Goal: Task Accomplishment & Management: Use online tool/utility

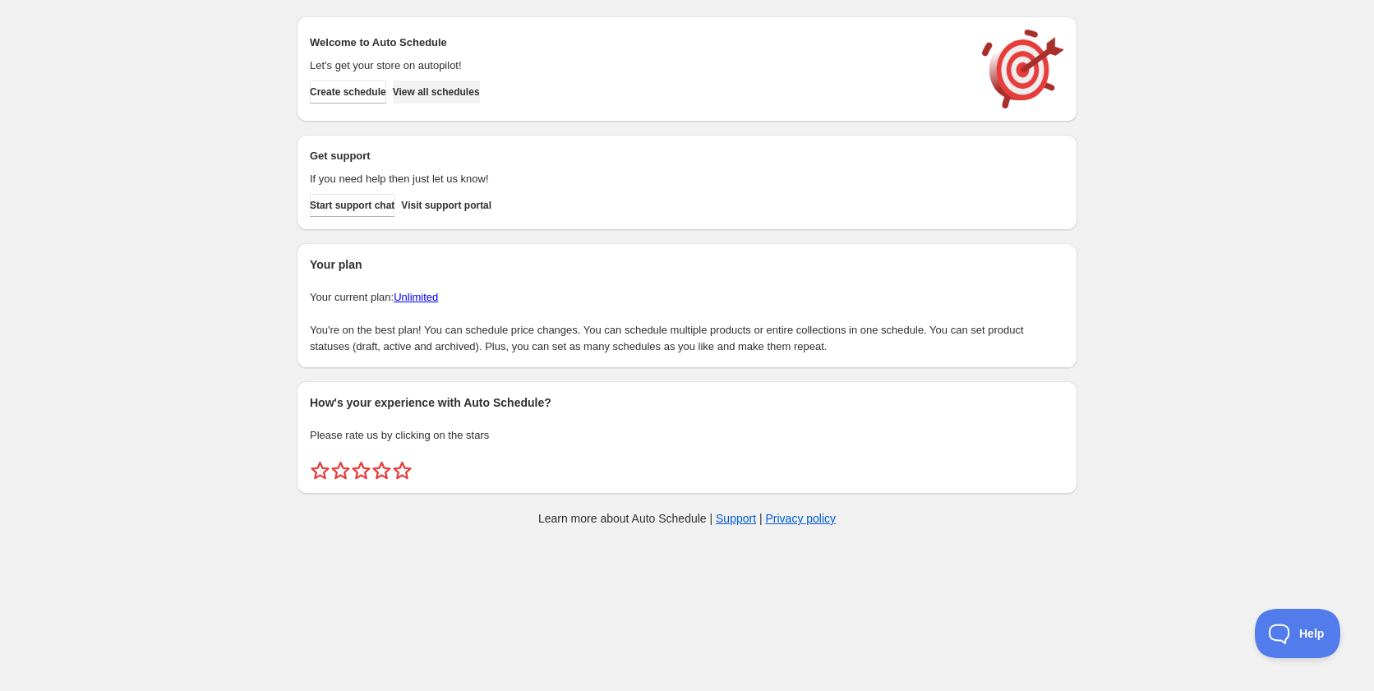
click at [431, 98] on span "View all schedules" at bounding box center [436, 91] width 87 height 13
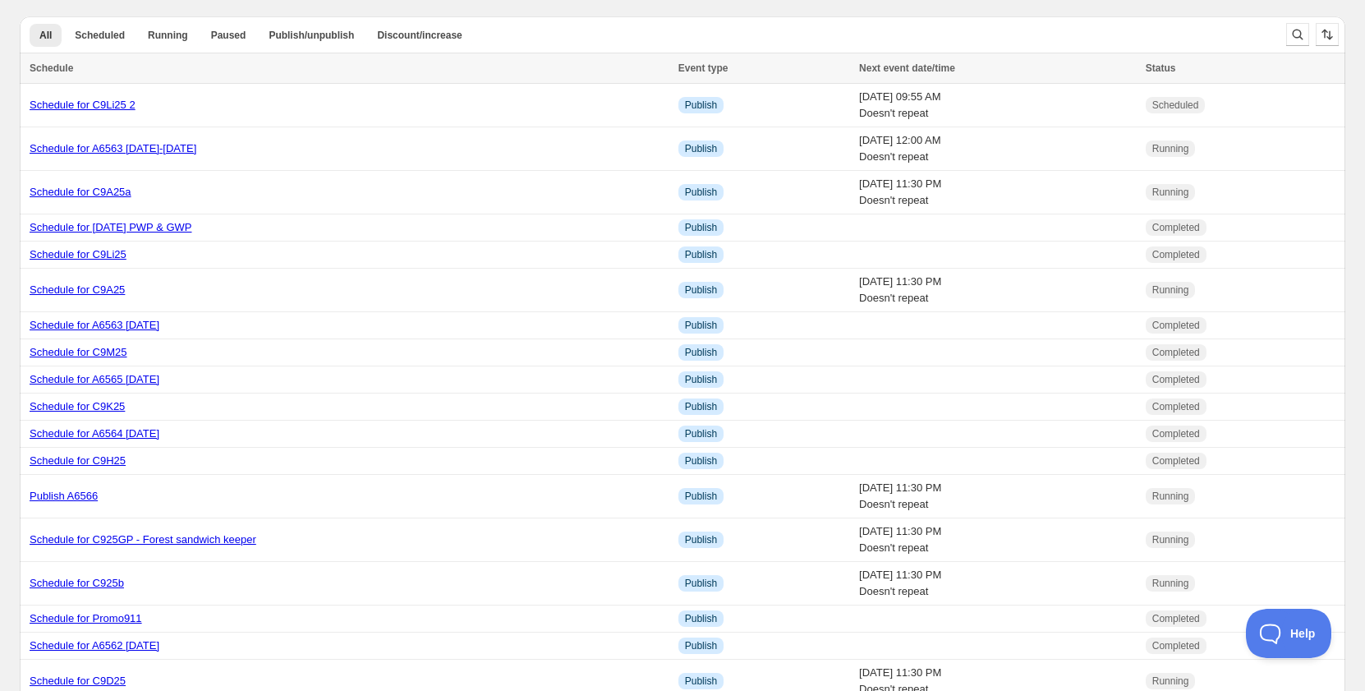
click at [1176, 22] on div "All Scheduled Running Paused Publish/unpublish Discount/increase More views All…" at bounding box center [647, 34] width 1254 height 36
click at [44, 44] on button "All" at bounding box center [46, 35] width 32 height 23
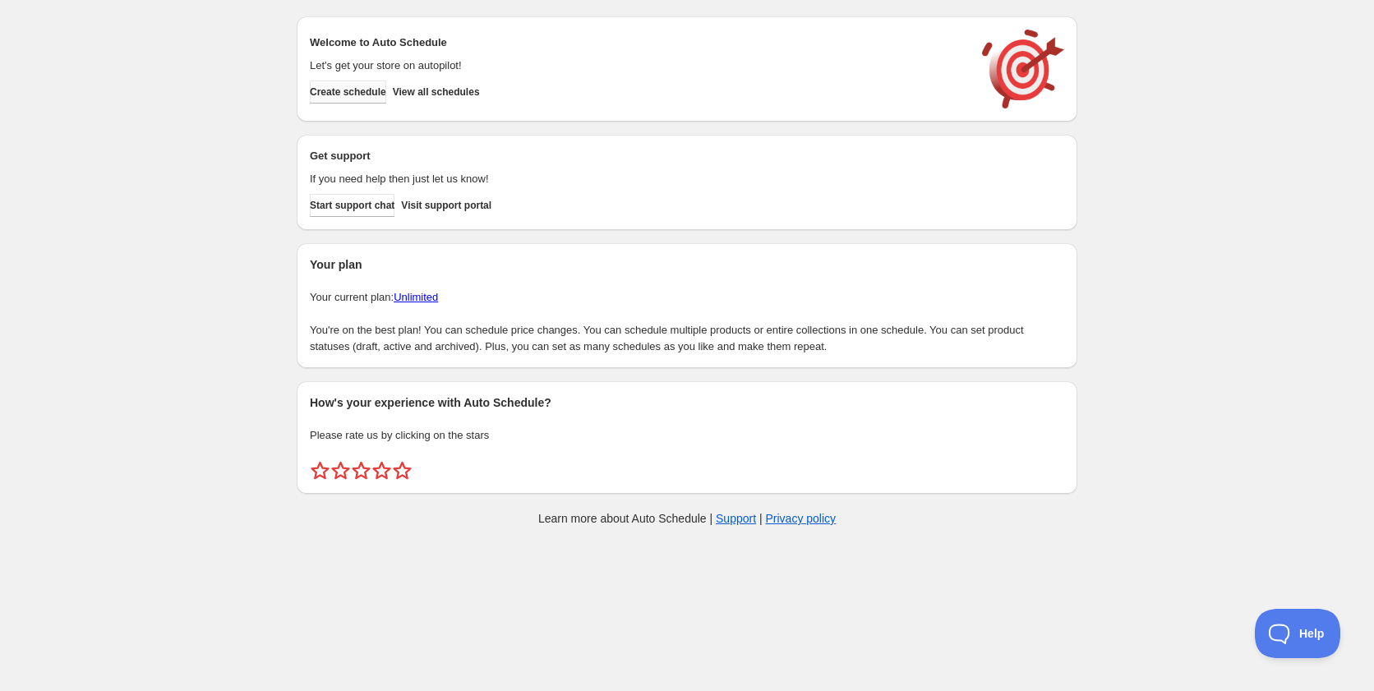
click at [386, 94] on span "Create schedule" at bounding box center [348, 91] width 76 height 13
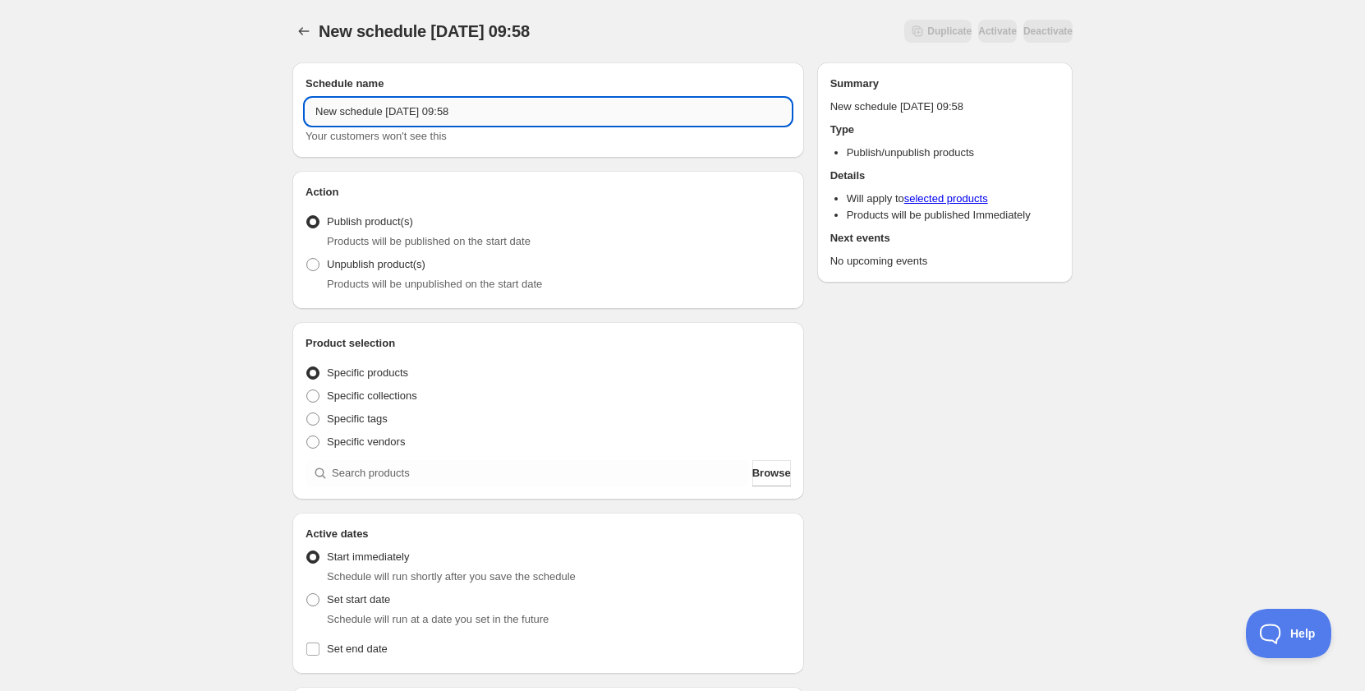
click at [444, 104] on input "New schedule [DATE] 09:58" at bounding box center [549, 112] width 486 height 26
drag, startPoint x: 385, startPoint y: 105, endPoint x: 453, endPoint y: 148, distance: 80.5
click at [449, 108] on input "Schedule for C9Lii25" at bounding box center [549, 112] width 486 height 26
type input "Schedule for C9Lii25"
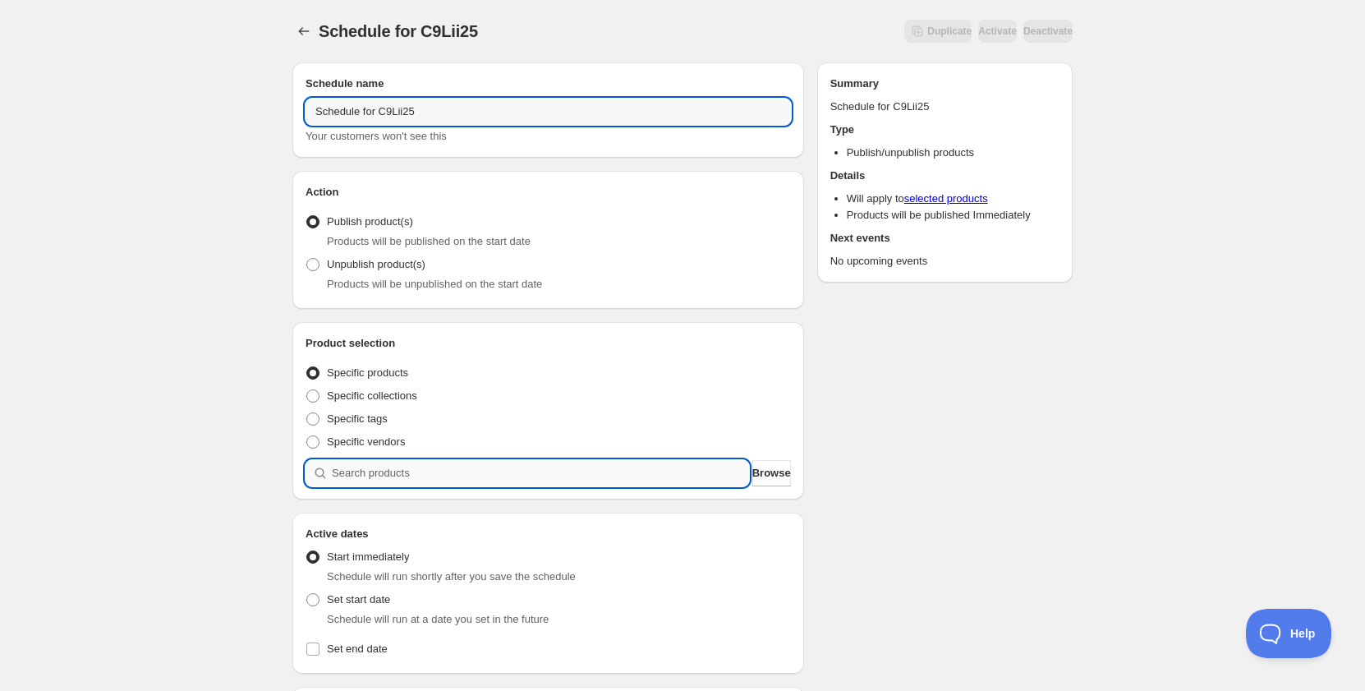
click at [366, 482] on input "search" at bounding box center [540, 473] width 417 height 26
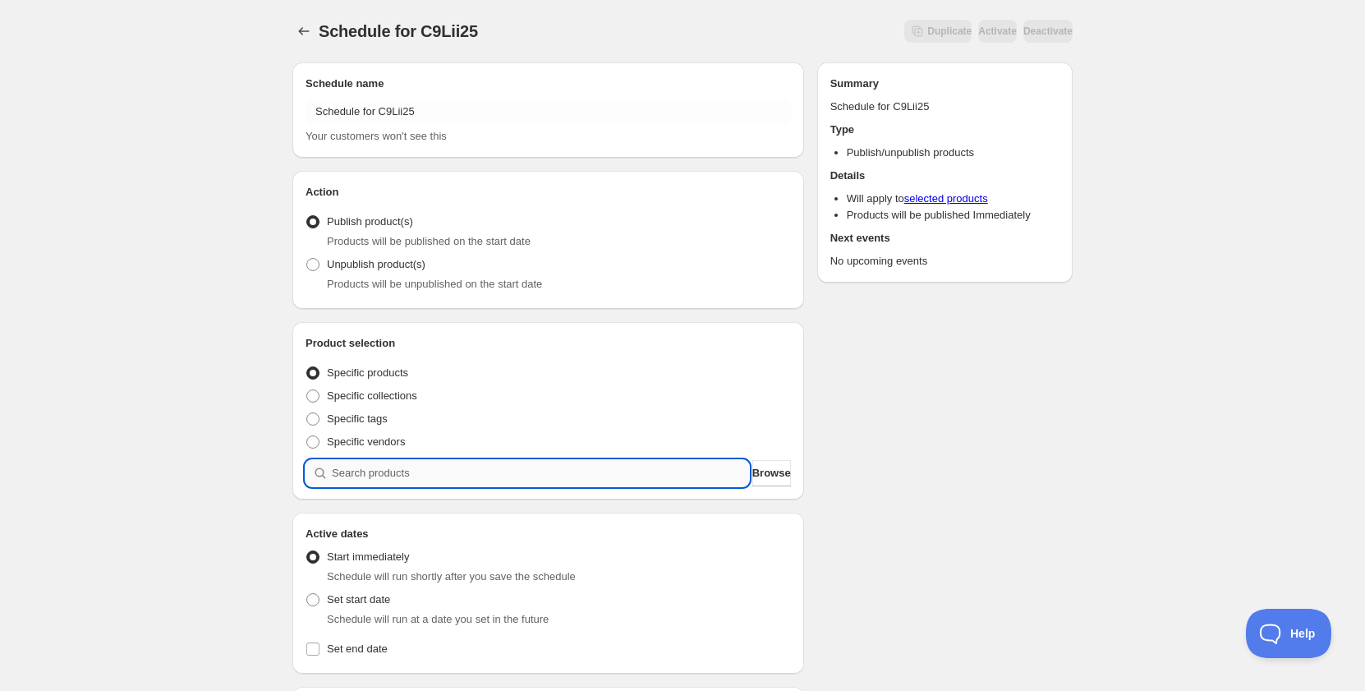
paste input "C9Lii25"
type input "C9Lii25"
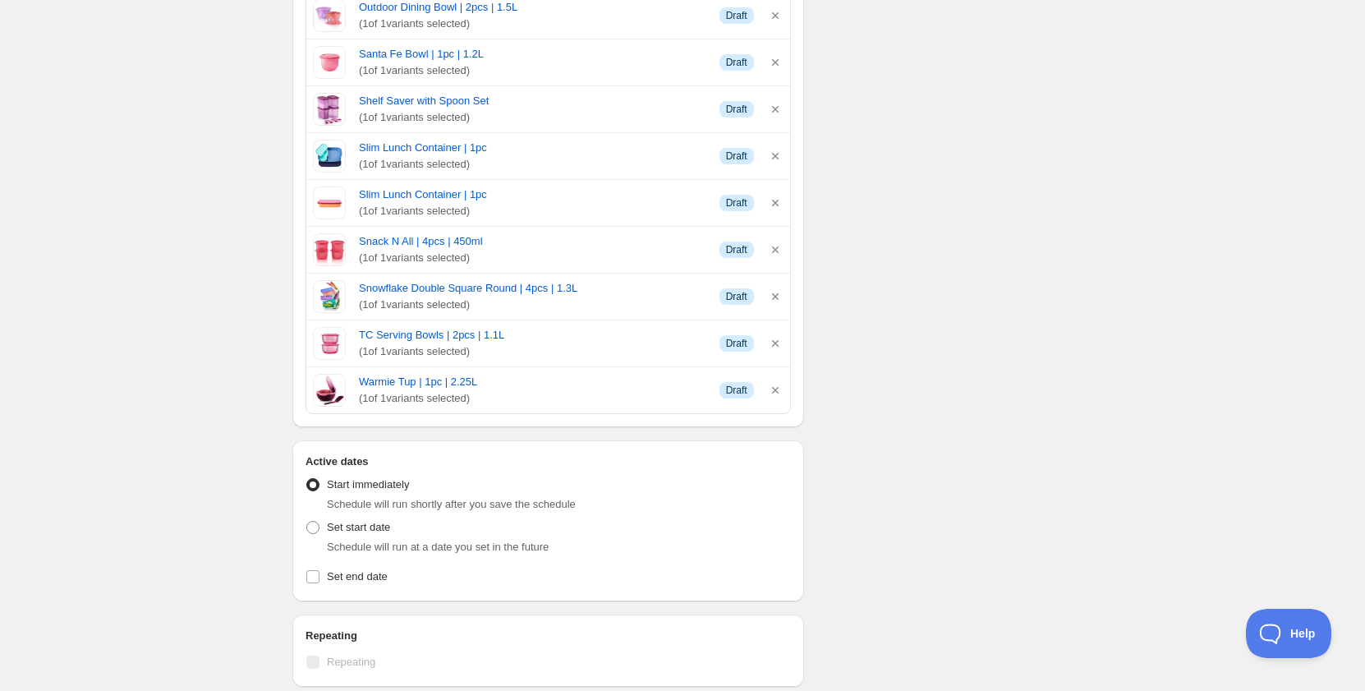
scroll to position [1397, 0]
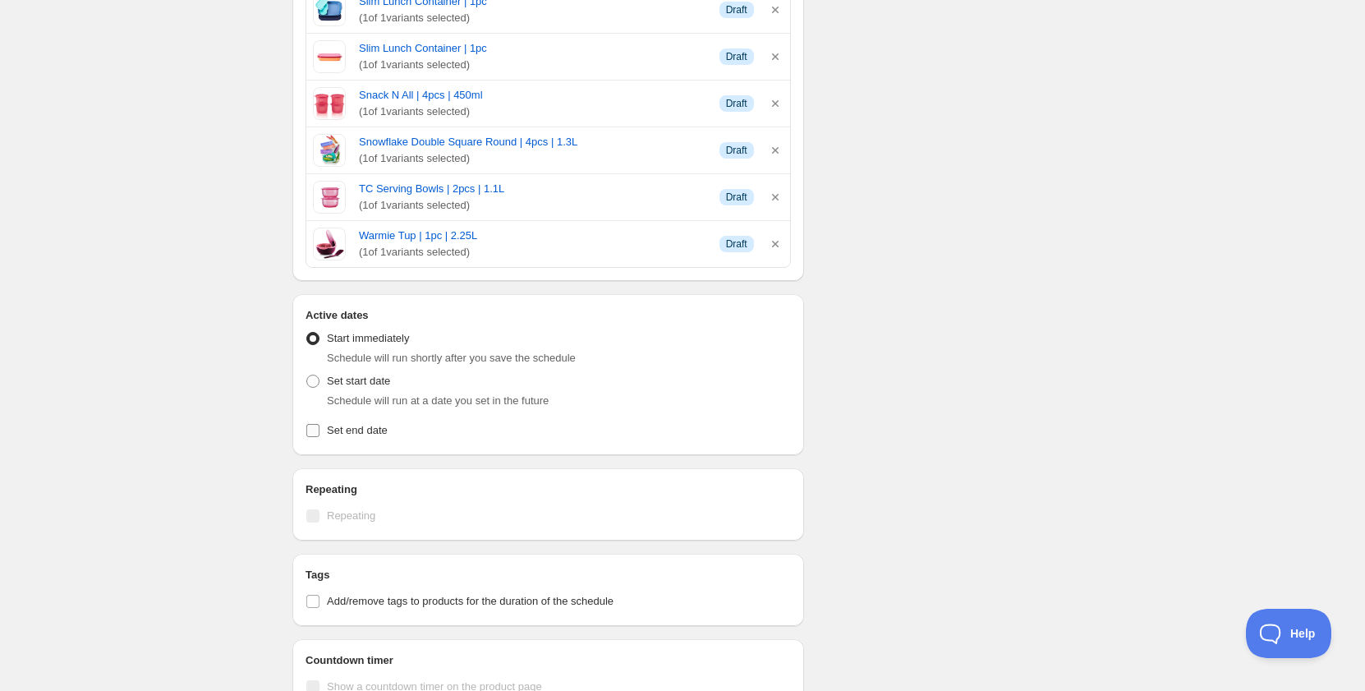
click at [362, 434] on span "Set end date" at bounding box center [357, 430] width 61 height 12
click at [320, 434] on input "Set end date" at bounding box center [312, 430] width 13 height 13
checkbox input "true"
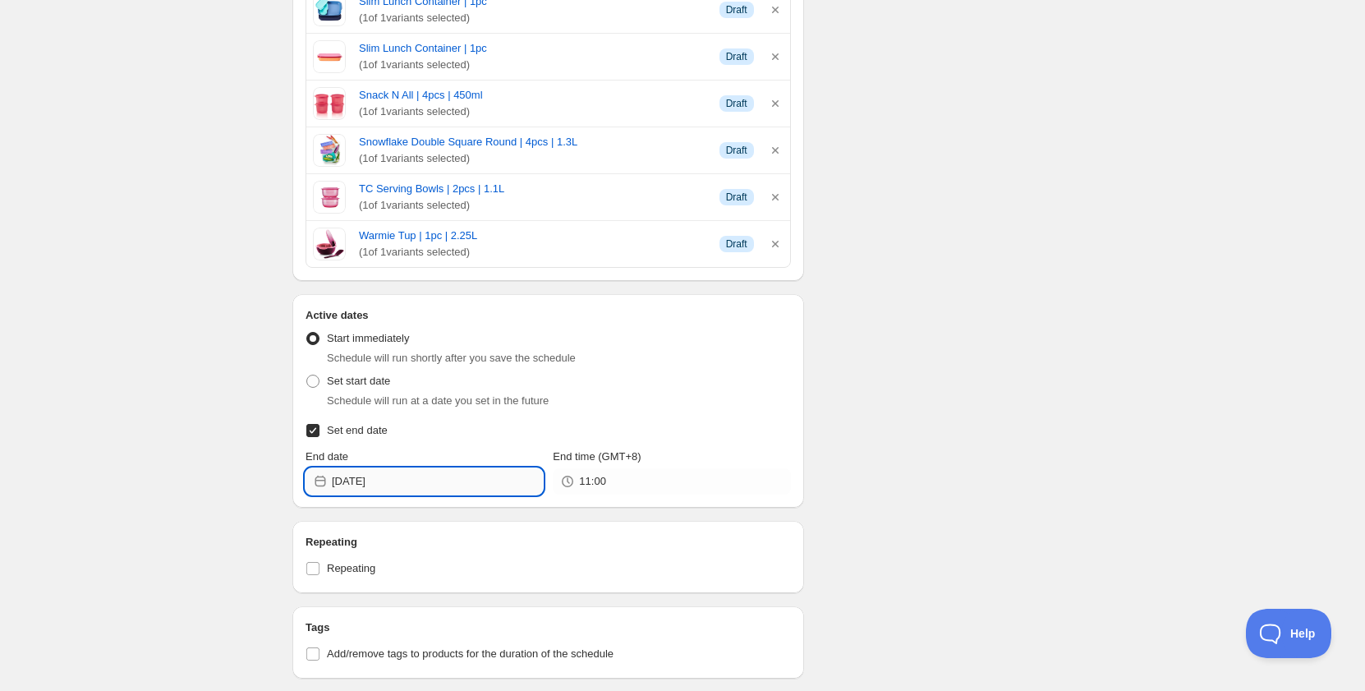
click at [368, 469] on input "[DATE]" at bounding box center [437, 481] width 211 height 26
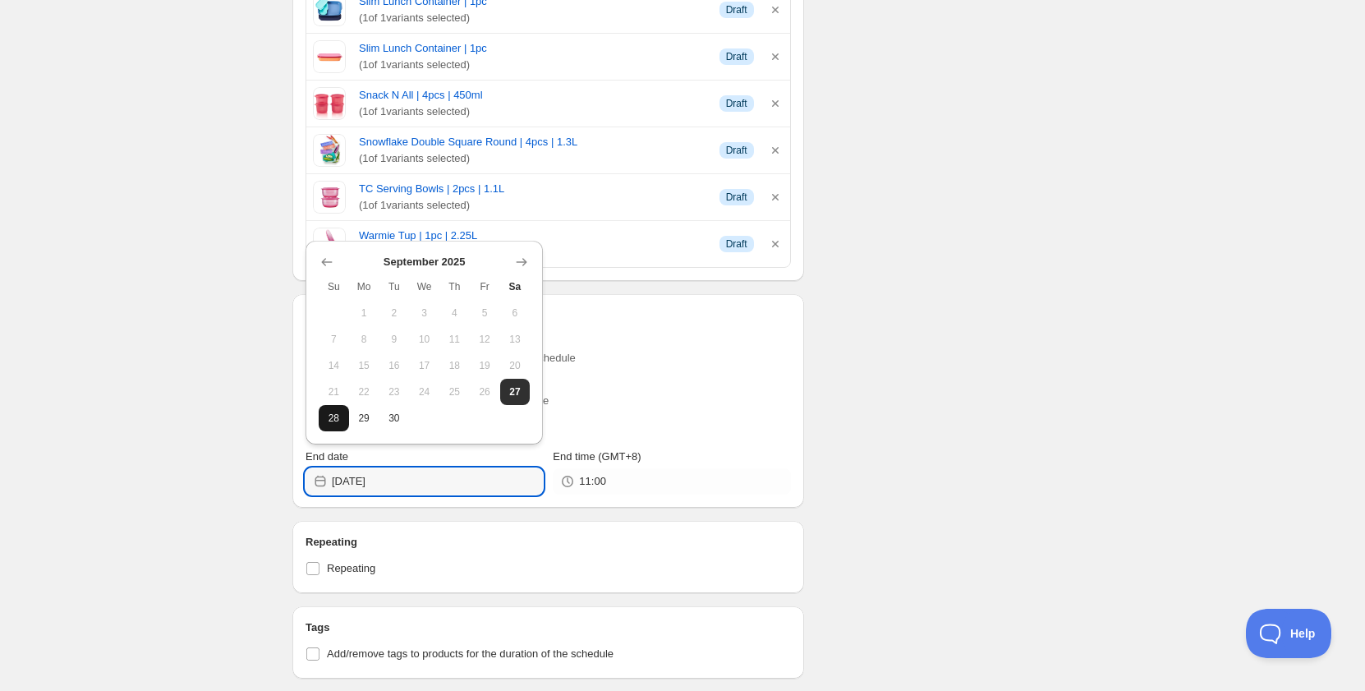
click at [335, 415] on span "28" at bounding box center [333, 418] width 17 height 13
type input "[DATE]"
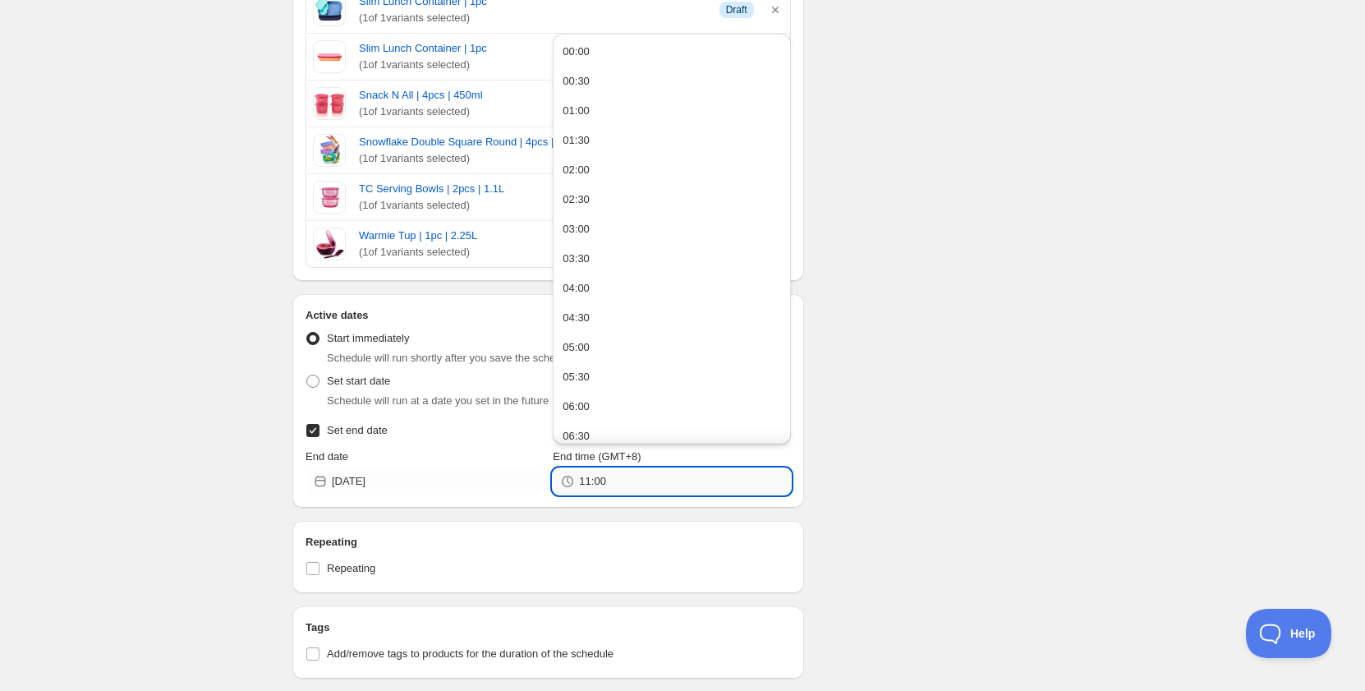
click at [642, 481] on input "11:00" at bounding box center [684, 481] width 211 height 26
click at [602, 342] on button "22:00" at bounding box center [672, 337] width 228 height 26
type input "22:00"
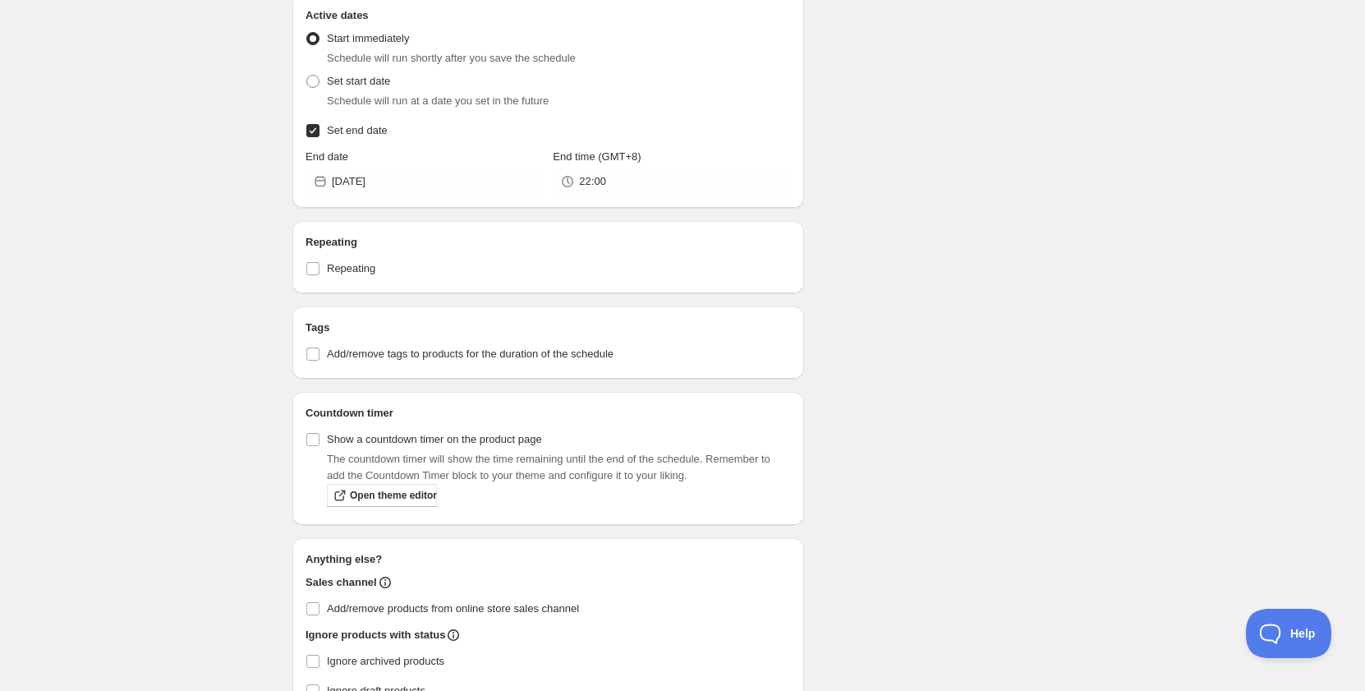
scroll to position [1725, 0]
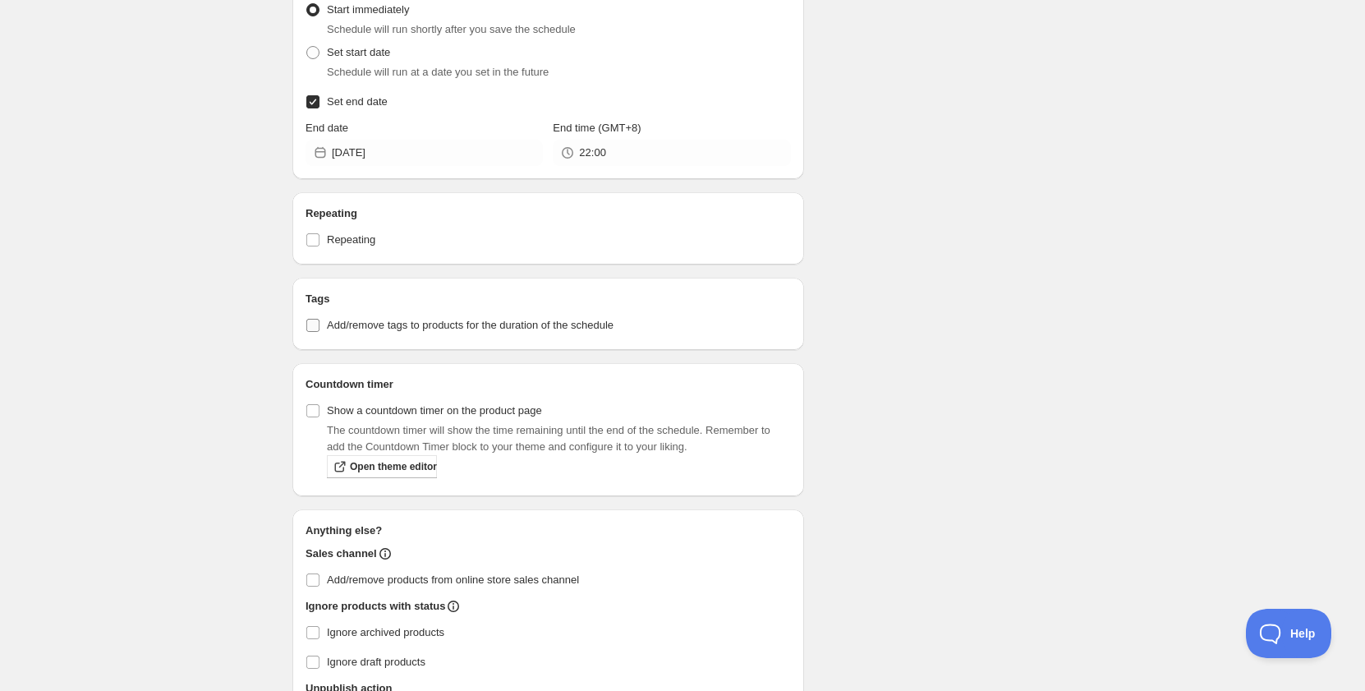
click at [346, 318] on span "Add/remove tags to products for the duration of the schedule" at bounding box center [470, 325] width 287 height 16
click at [320, 319] on input "Add/remove tags to products for the duration of the schedule" at bounding box center [312, 325] width 13 height 13
checkbox input "true"
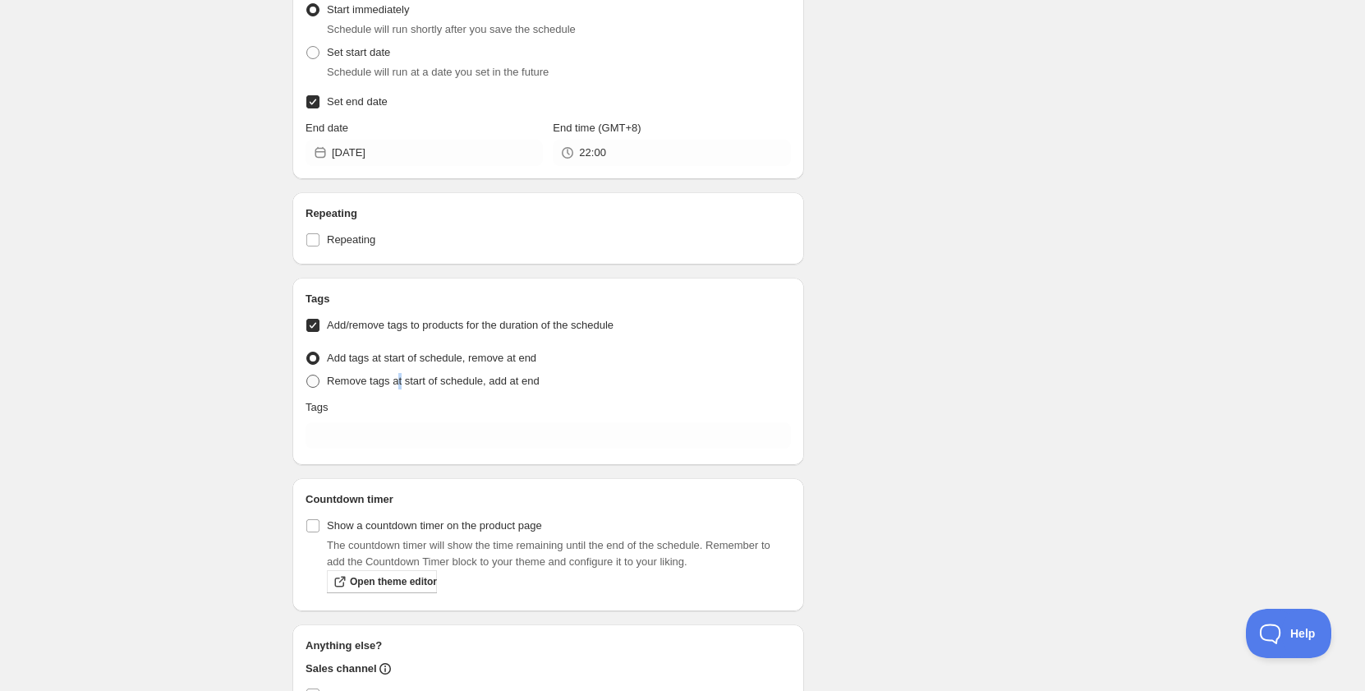
click at [404, 375] on span "Remove tags at start of schedule, add at end" at bounding box center [433, 381] width 213 height 12
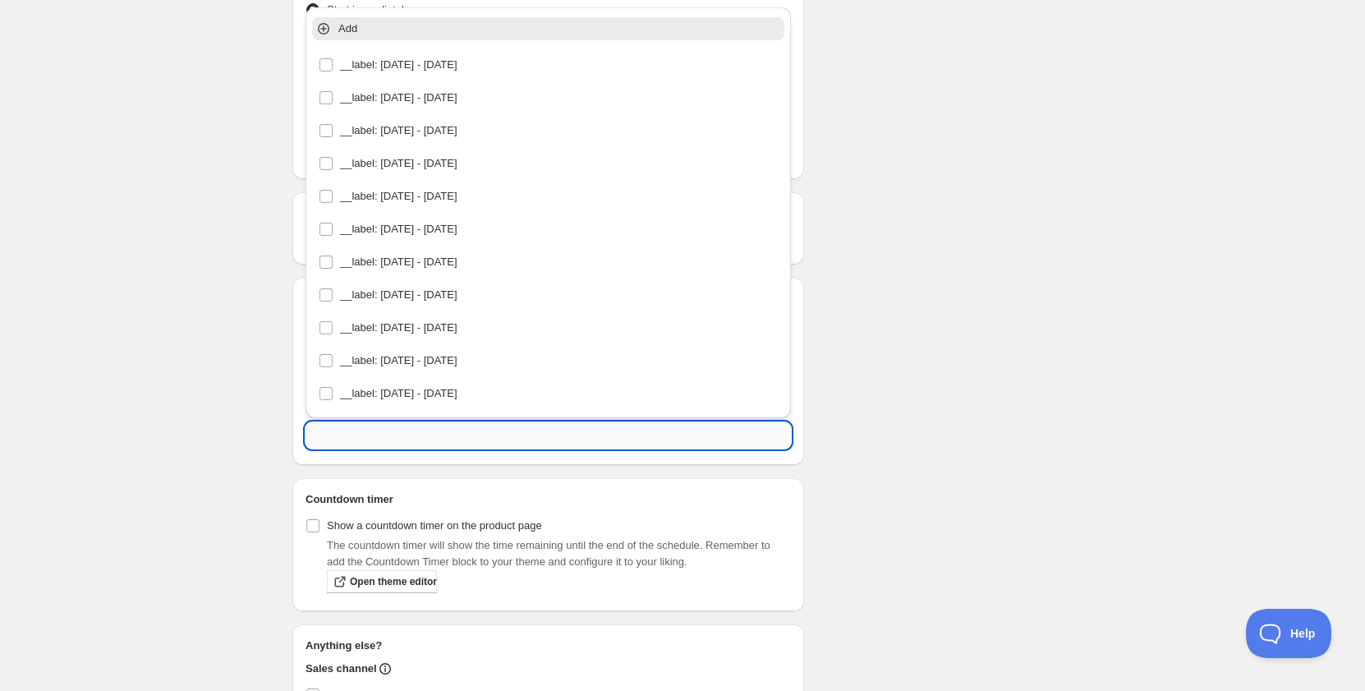
click at [419, 442] on input "text" at bounding box center [549, 435] width 486 height 26
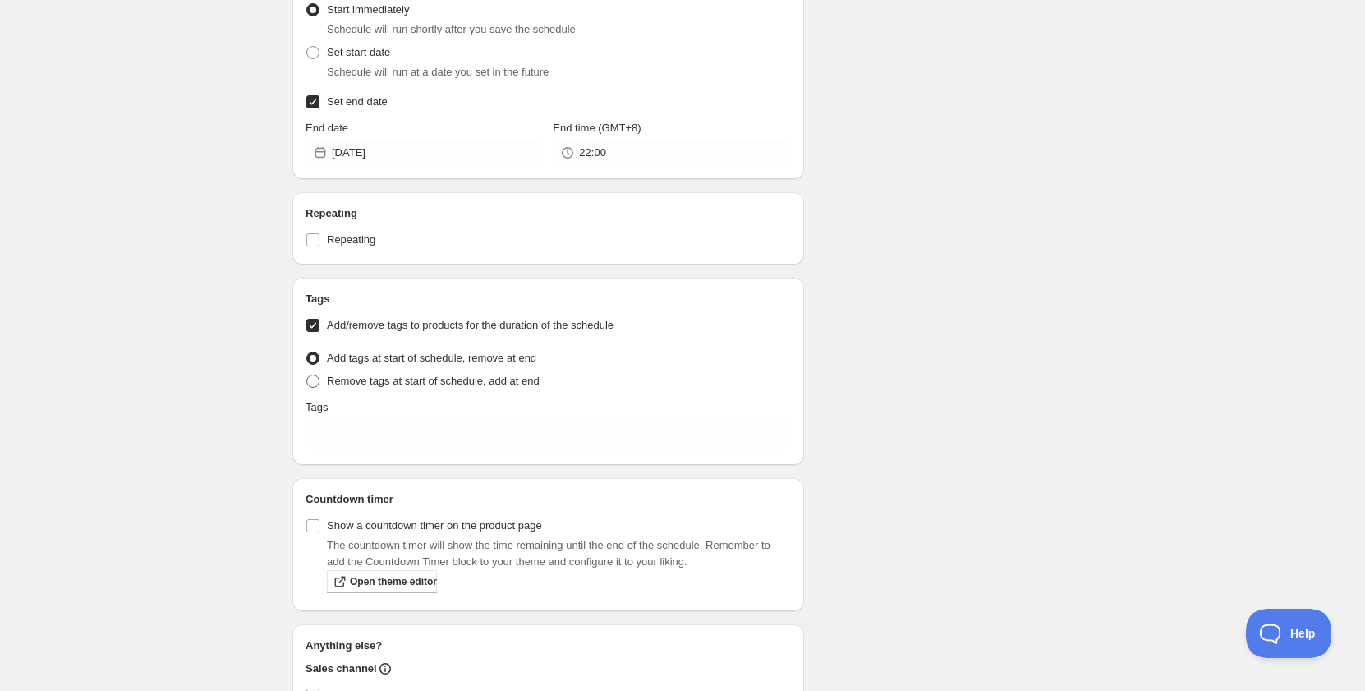
click at [357, 383] on span "Remove tags at start of schedule, add at end" at bounding box center [433, 381] width 213 height 12
click at [307, 375] on input "Remove tags at start of schedule, add at end" at bounding box center [306, 375] width 1 height 1
radio input "true"
click at [392, 458] on div "Tags Add/remove tags to products for the duration of the schedule Tag type Add …" at bounding box center [548, 371] width 512 height 187
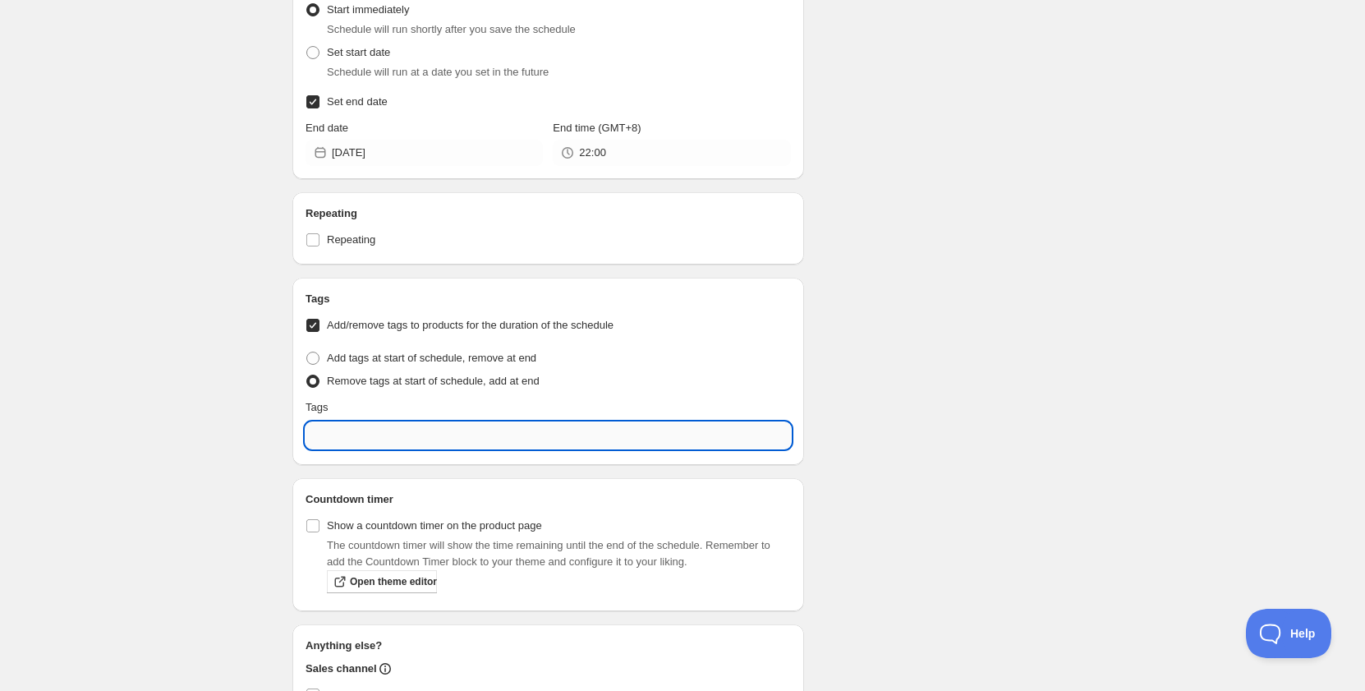
click at [396, 440] on input "text" at bounding box center [549, 435] width 486 height 26
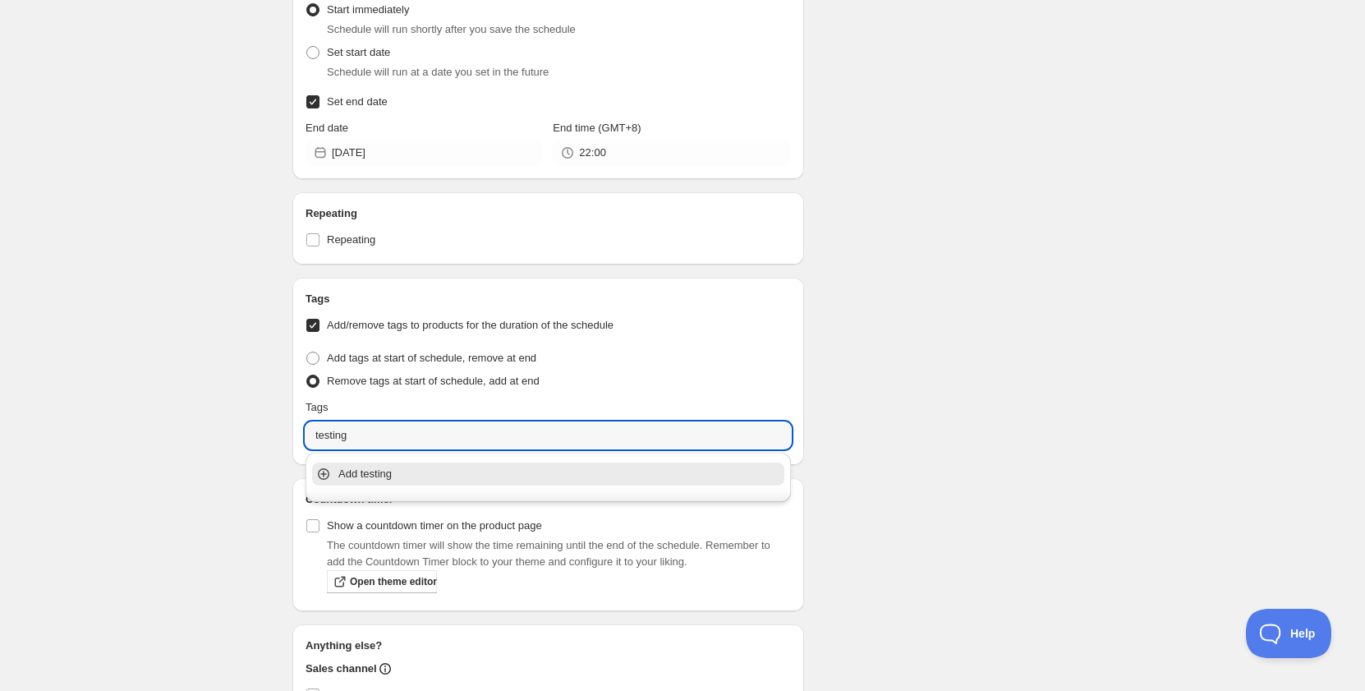
click at [399, 477] on p "Add testing" at bounding box center [559, 474] width 443 height 16
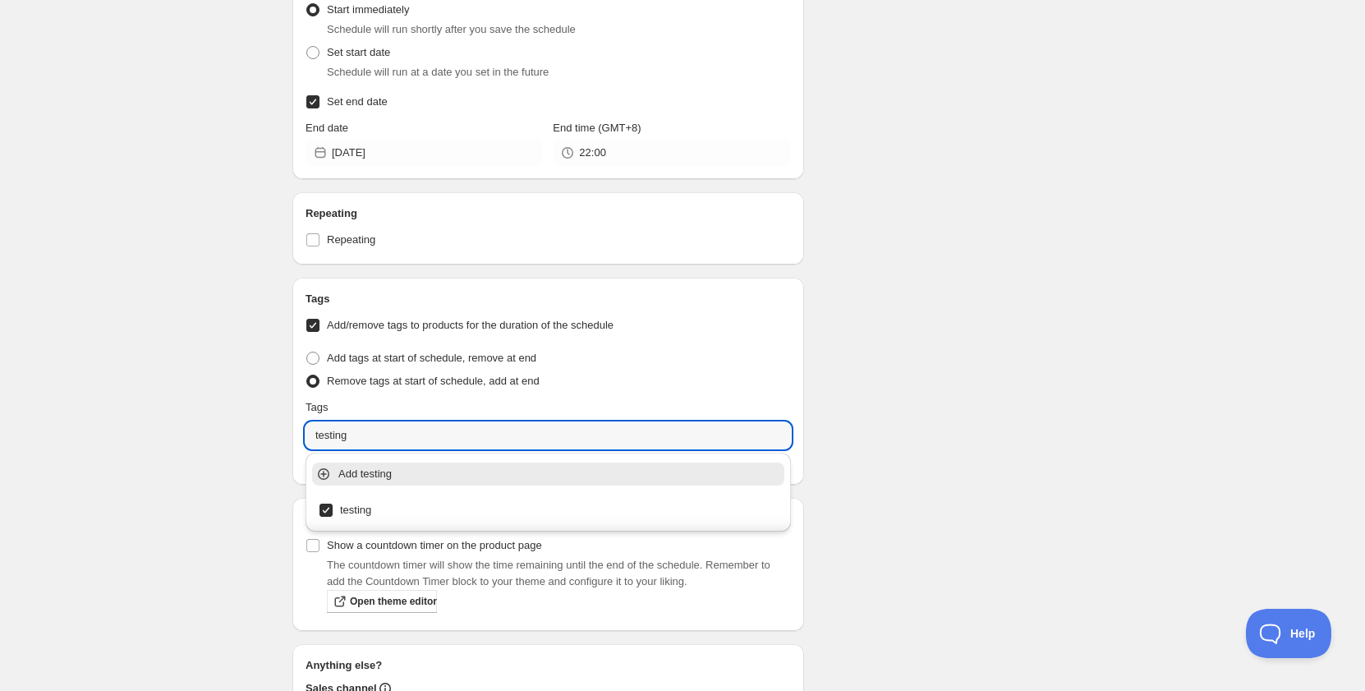
type input "testing"
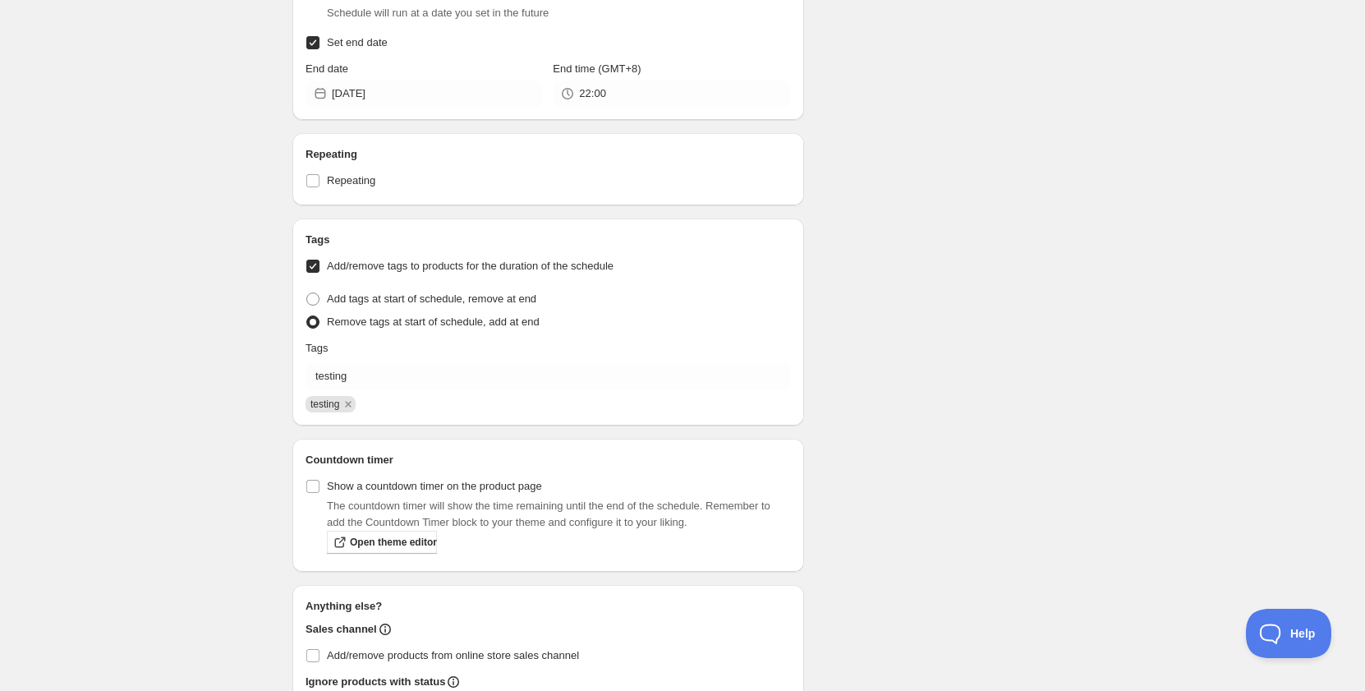
scroll to position [1889, 0]
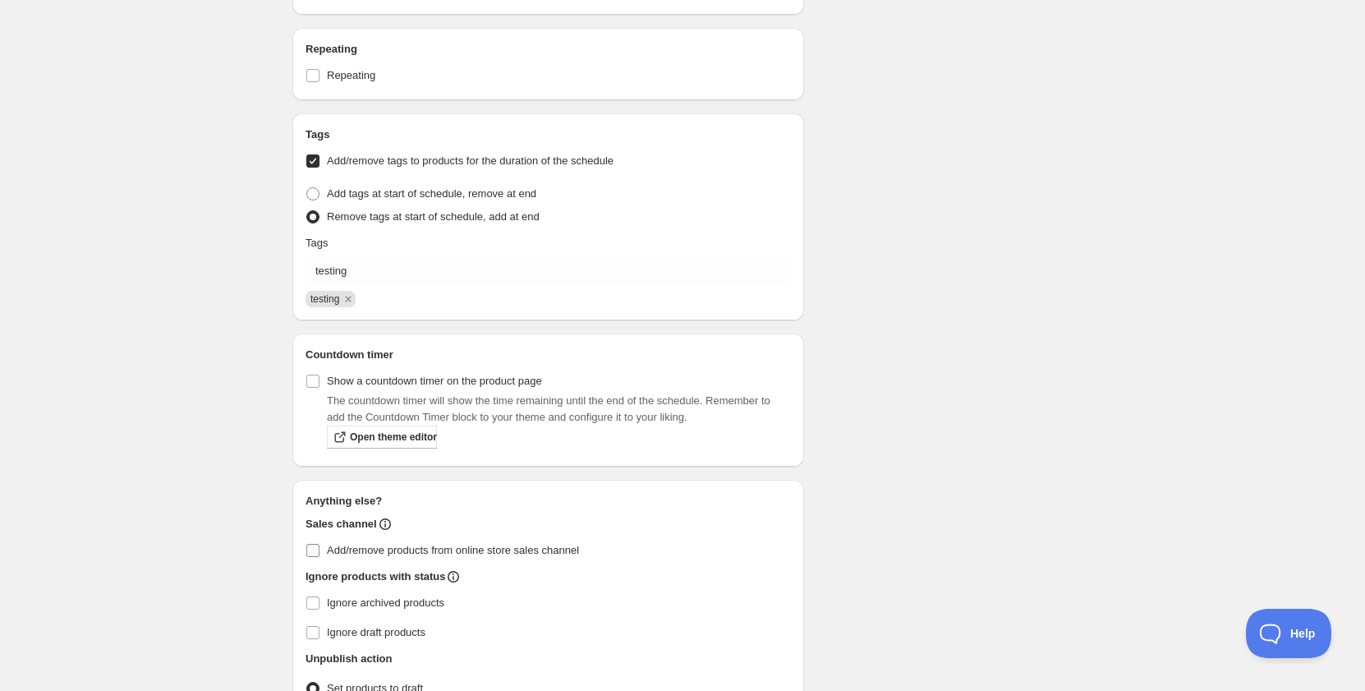
click at [353, 553] on span "Add/remove products from online store sales channel" at bounding box center [453, 550] width 252 height 12
click at [320, 553] on input "Add/remove products from online store sales channel" at bounding box center [312, 550] width 13 height 13
checkbox input "true"
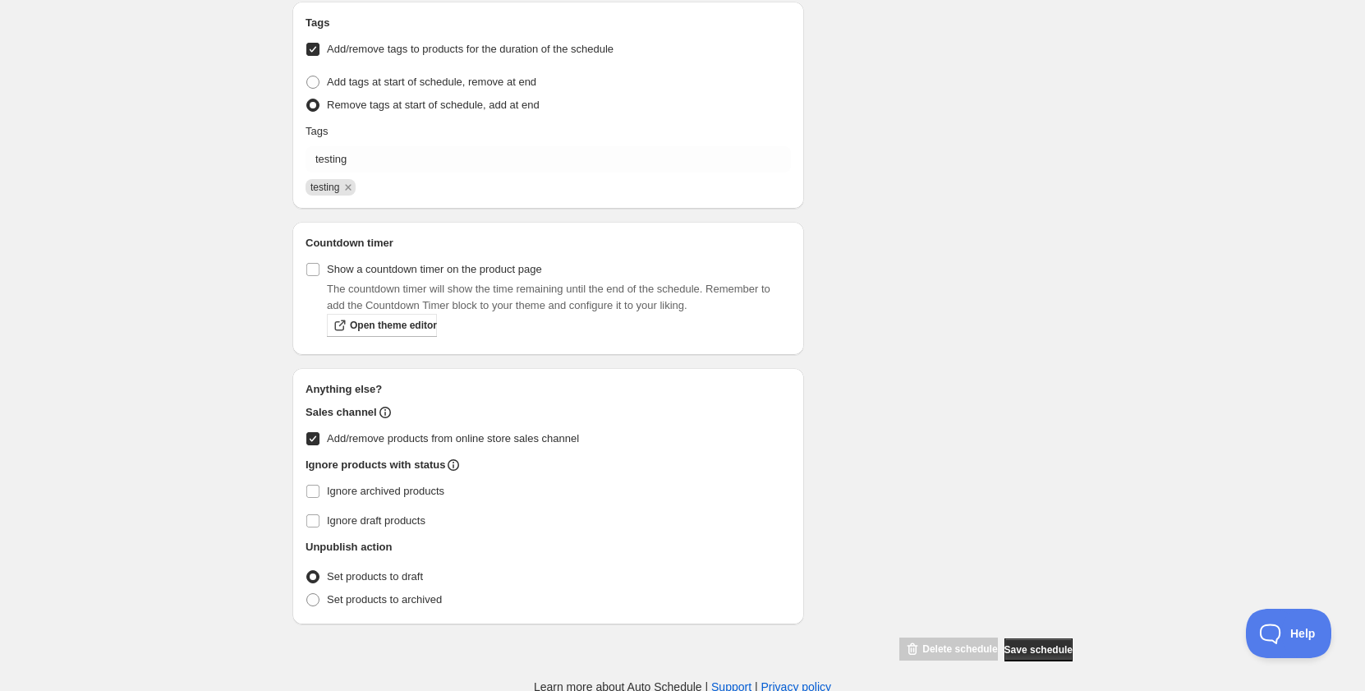
scroll to position [2004, 0]
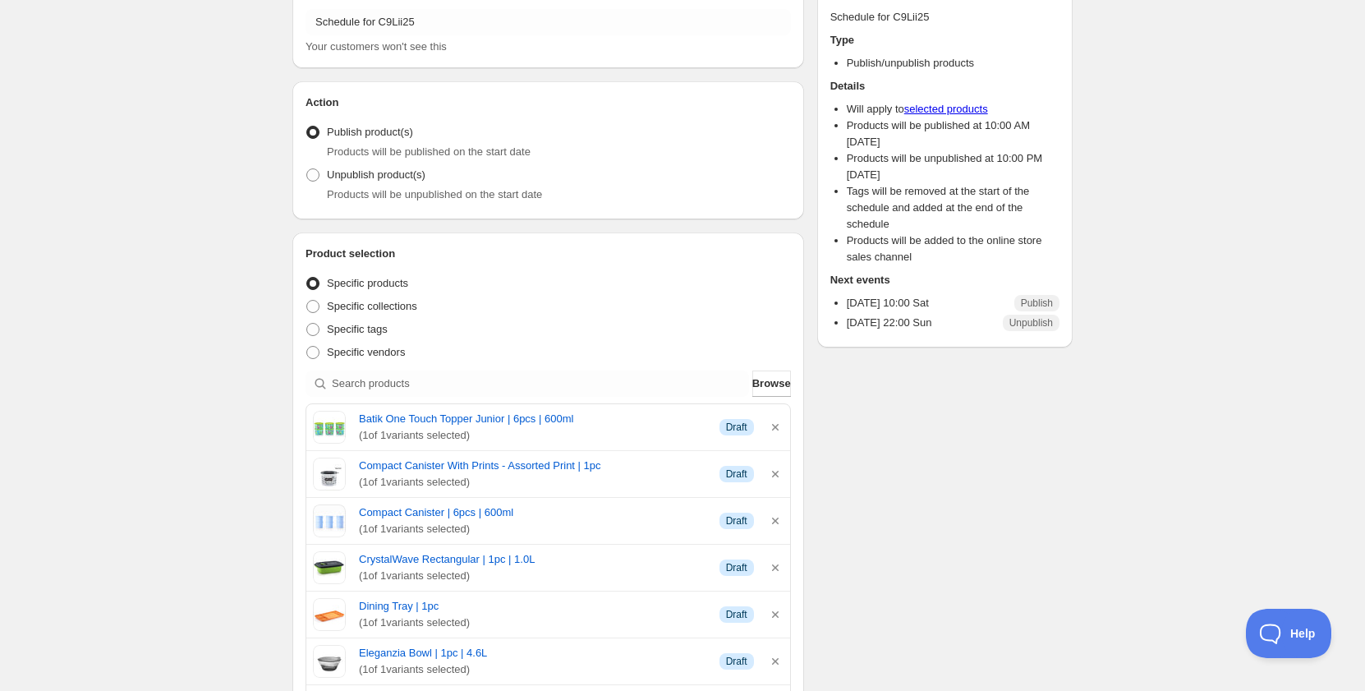
scroll to position [82, 0]
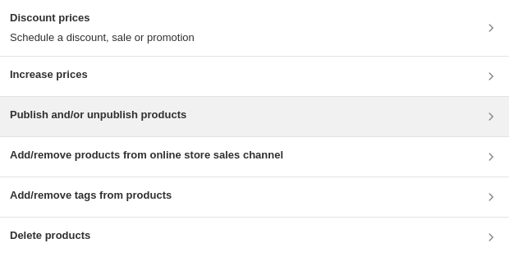
click at [142, 121] on h3 "Publish and/or unpublish products" at bounding box center [98, 115] width 177 height 16
